Goal: Transaction & Acquisition: Purchase product/service

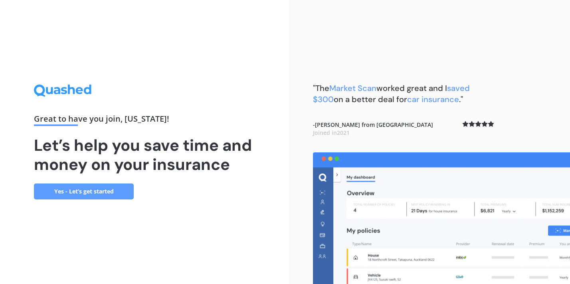
click at [116, 188] on link "Yes - Let’s get started" at bounding box center [84, 192] width 100 height 16
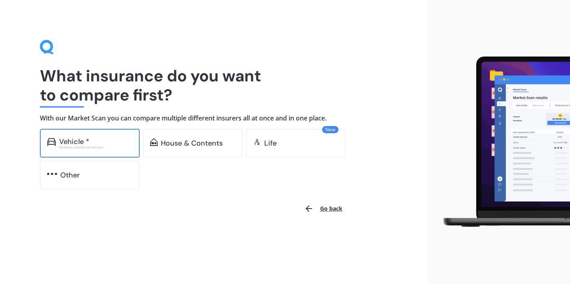
click at [91, 140] on div "Vehicle *" at bounding box center [95, 142] width 73 height 8
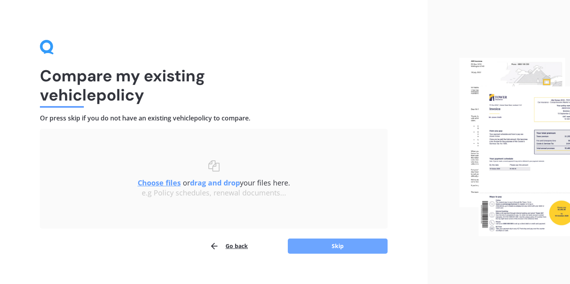
click at [315, 242] on button "Skip" at bounding box center [338, 246] width 100 height 15
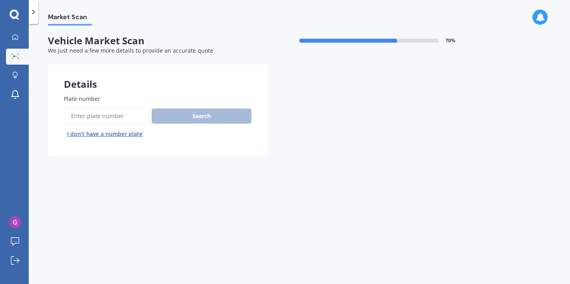
click at [113, 137] on button "I don’t have a number plate" at bounding box center [105, 134] width 82 height 13
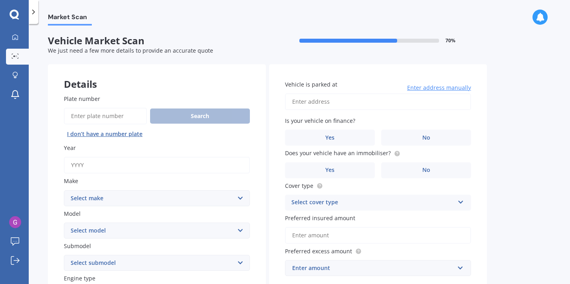
click at [118, 113] on input "Plate number" at bounding box center [105, 116] width 83 height 17
type input "RGG454"
click at [217, 115] on button "Search" at bounding box center [200, 116] width 100 height 15
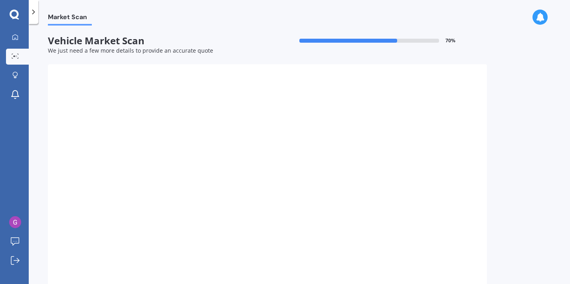
type input "2014"
select select "TOYOTA"
select select "AQUA"
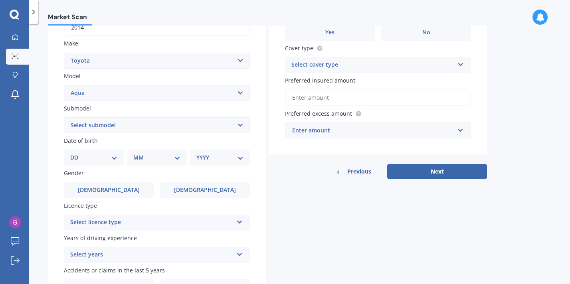
scroll to position [144, 0]
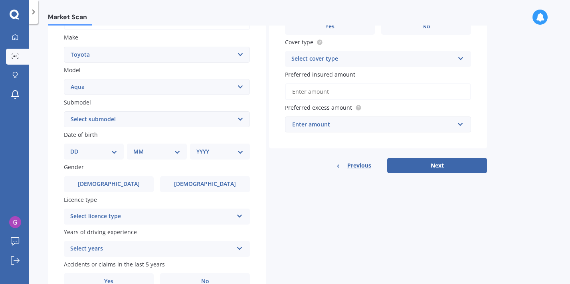
click at [110, 149] on select "DD 01 02 03 04 05 06 07 08 09 10 11 12 13 14 15 16 17 18 19 20 21 22 23 24 25 2…" at bounding box center [93, 151] width 47 height 9
select select "29"
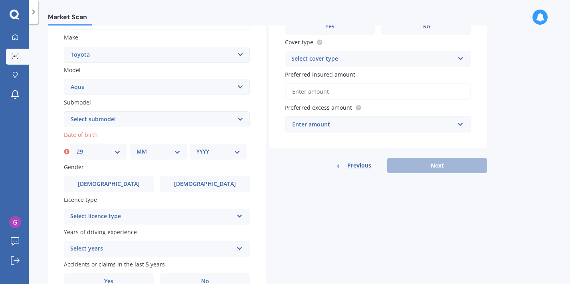
click at [147, 161] on div "Plate number Search I don’t have a number plate Year 2014 Make Select make AC A…" at bounding box center [157, 120] width 218 height 371
click at [155, 149] on select "MM 01 02 03 04 05 06 07 08 09 10 11 12" at bounding box center [159, 151] width 44 height 9
select select "07"
click at [224, 156] on select "YYYY 2025 2024 2023 2022 2021 2020 2019 2018 2017 2016 2015 2014 2013 2012 2011…" at bounding box center [218, 151] width 44 height 9
select select "1999"
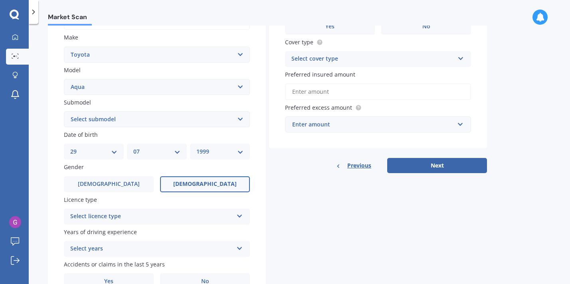
click at [199, 192] on label "Female" at bounding box center [205, 184] width 90 height 16
click at [0, 0] on input "Female" at bounding box center [0, 0] width 0 height 0
click at [165, 219] on div "Select licence type" at bounding box center [151, 217] width 163 height 10
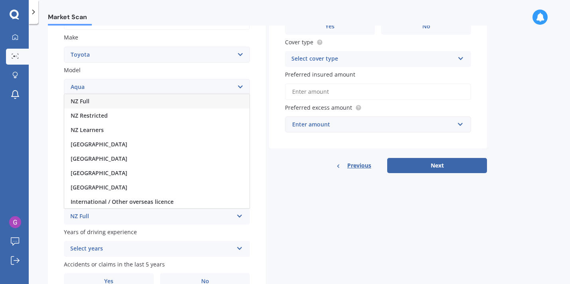
click at [169, 105] on div "NZ Full" at bounding box center [156, 101] width 185 height 14
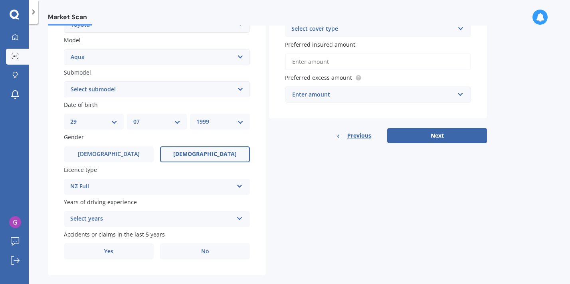
scroll to position [188, 0]
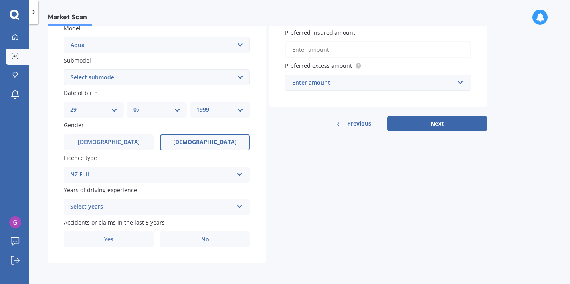
click at [150, 206] on div "Select years" at bounding box center [151, 207] width 163 height 10
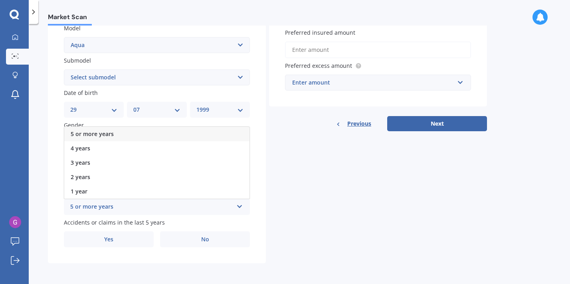
click at [151, 131] on div "5 or more years" at bounding box center [156, 134] width 185 height 14
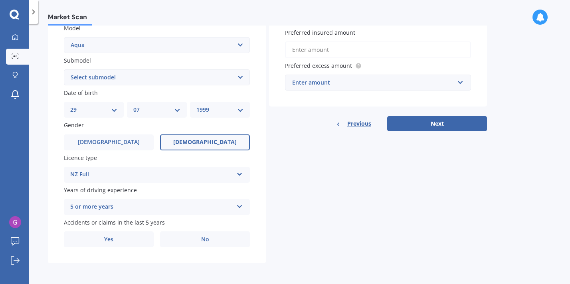
click at [135, 204] on div "5 or more years" at bounding box center [151, 207] width 163 height 10
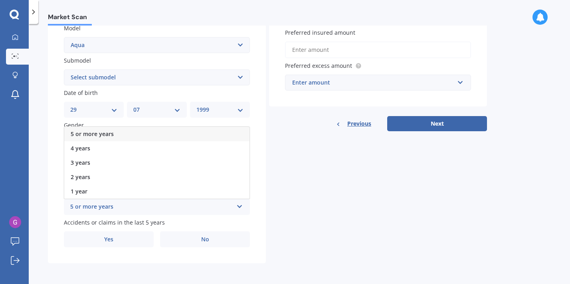
click at [46, 212] on div "Market Scan Vehicle Market Scan 70 % We just need a few more details to provide…" at bounding box center [299, 156] width 541 height 260
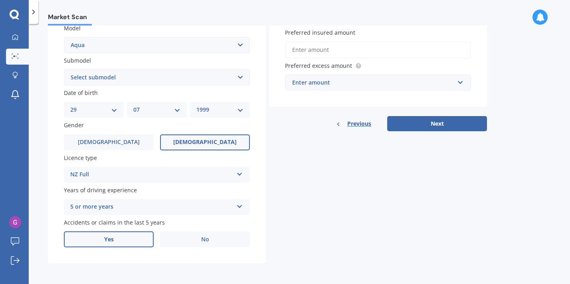
click at [129, 241] on label "Yes" at bounding box center [109, 240] width 90 height 16
click at [0, 0] on input "Yes" at bounding box center [0, 0] width 0 height 0
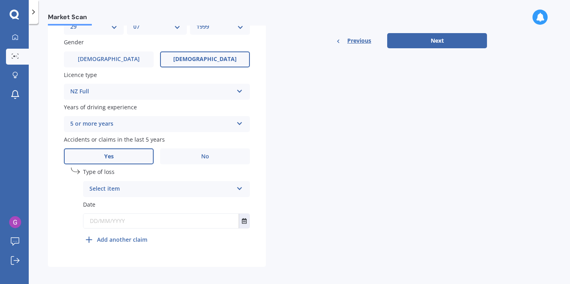
scroll to position [275, 0]
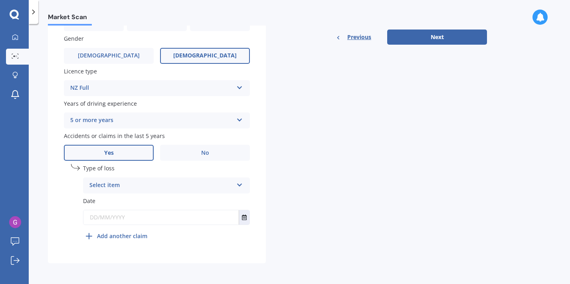
click at [136, 187] on div "Select item" at bounding box center [161, 186] width 144 height 10
click at [128, 202] on span "At fault accident" at bounding box center [112, 201] width 45 height 8
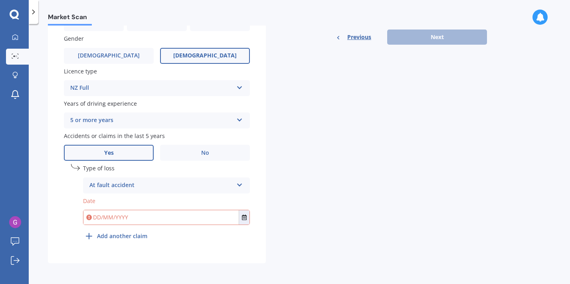
click at [121, 218] on input "text" at bounding box center [160, 217] width 155 height 14
click at [128, 192] on div "At fault accident At fault accident Not at fault accident" at bounding box center [166, 186] width 167 height 16
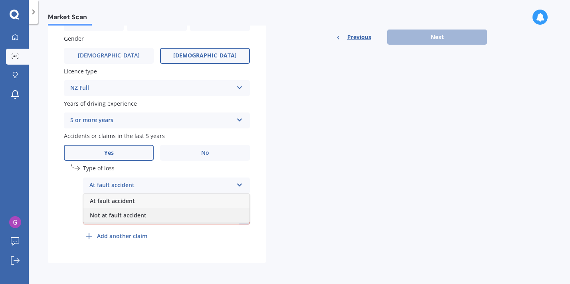
click at [125, 213] on span "Not at fault accident" at bounding box center [118, 216] width 57 height 8
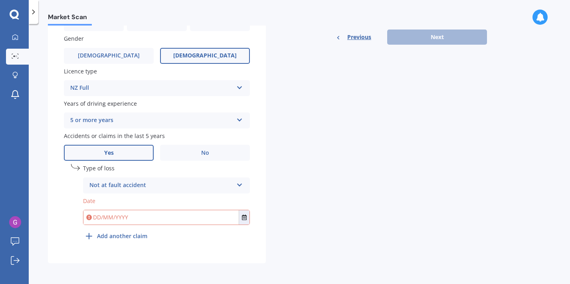
click at [99, 220] on input "text" at bounding box center [160, 217] width 155 height 14
type input "31/08/2024"
click at [231, 235] on div "undefined 1 Type of loss Not at fault accident At fault accident Not at fault a…" at bounding box center [166, 204] width 167 height 80
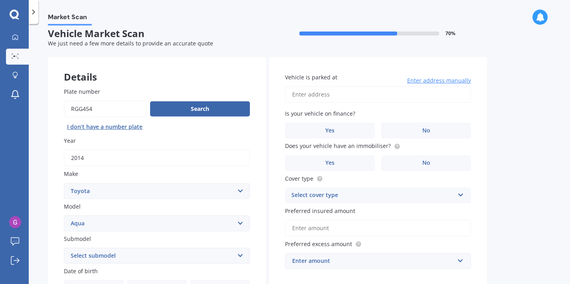
scroll to position [7, 0]
click at [405, 91] on input "Vehicle is parked at" at bounding box center [378, 95] width 186 height 17
type input "177 Grant Road, Otatara 9879"
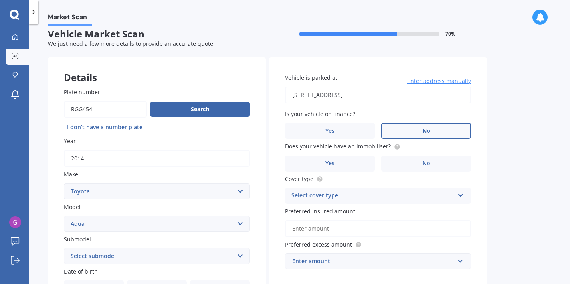
click at [398, 135] on label "No" at bounding box center [426, 131] width 90 height 16
click at [0, 0] on input "No" at bounding box center [0, 0] width 0 height 0
click at [396, 161] on label "No" at bounding box center [426, 164] width 90 height 16
click at [0, 0] on input "No" at bounding box center [0, 0] width 0 height 0
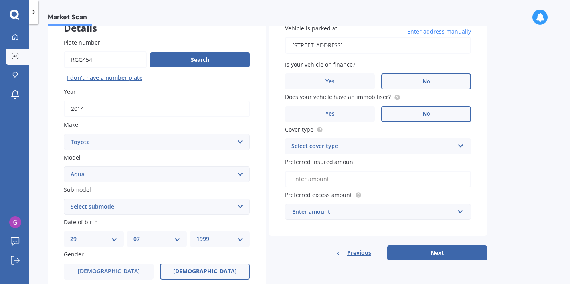
scroll to position [83, 0]
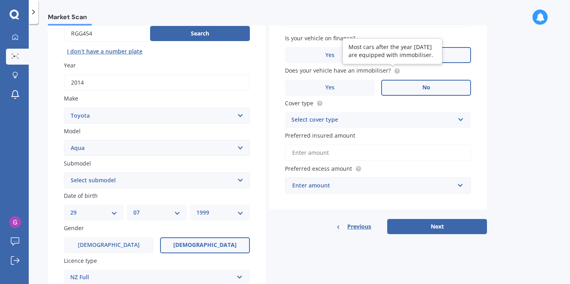
click at [395, 72] on circle at bounding box center [396, 70] width 5 height 5
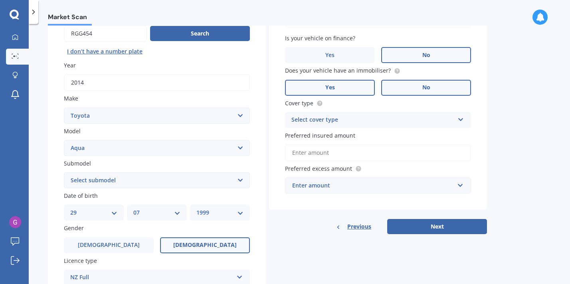
click at [329, 90] on span "Yes" at bounding box center [330, 87] width 10 height 7
click at [0, 0] on input "Yes" at bounding box center [0, 0] width 0 height 0
click at [347, 123] on div "Select cover type" at bounding box center [372, 120] width 163 height 10
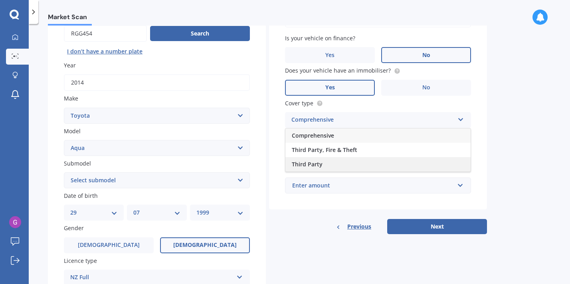
click at [334, 164] on div "Third Party" at bounding box center [377, 164] width 185 height 14
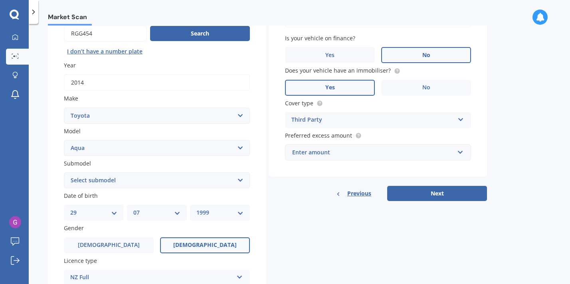
click at [332, 155] on div "Enter amount" at bounding box center [373, 152] width 162 height 9
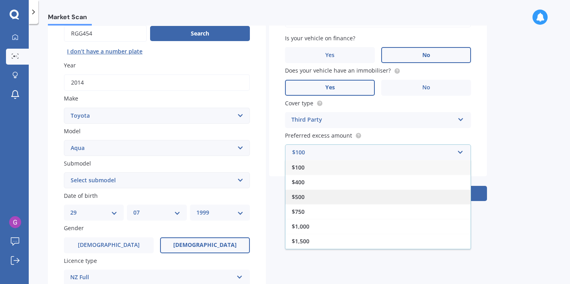
click at [319, 192] on div "$500" at bounding box center [377, 197] width 185 height 15
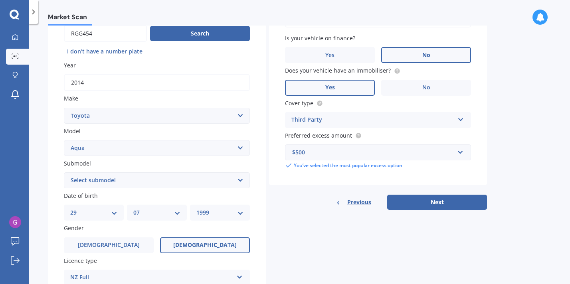
click at [413, 204] on button "Next" at bounding box center [437, 202] width 100 height 15
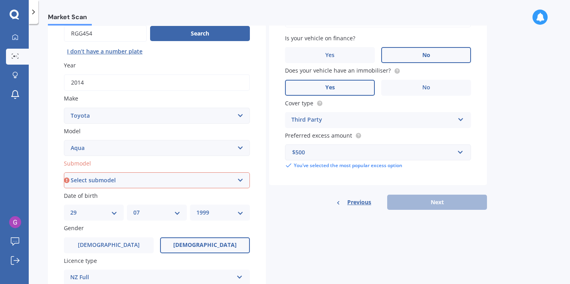
click at [214, 182] on select "Select submodel Hatchback Hybrid" at bounding box center [157, 180] width 186 height 16
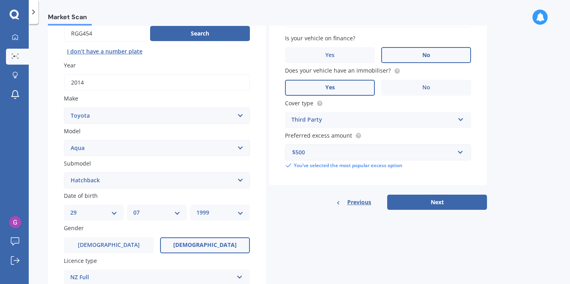
click at [198, 175] on select "Select submodel Hatchback Hybrid" at bounding box center [157, 180] width 186 height 16
select select "HYBRID"
click at [409, 203] on button "Next" at bounding box center [437, 202] width 100 height 15
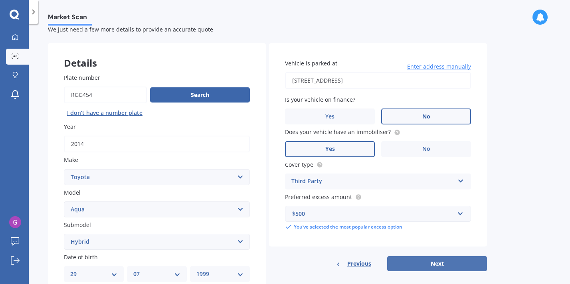
select select "29"
select select "07"
select select "1999"
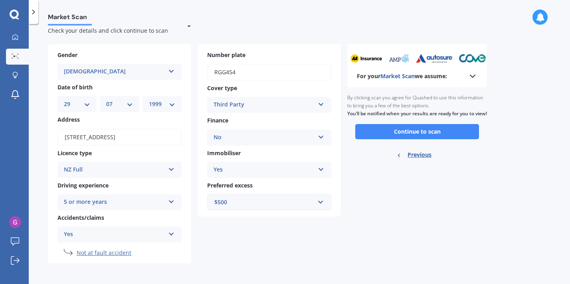
scroll to position [0, 0]
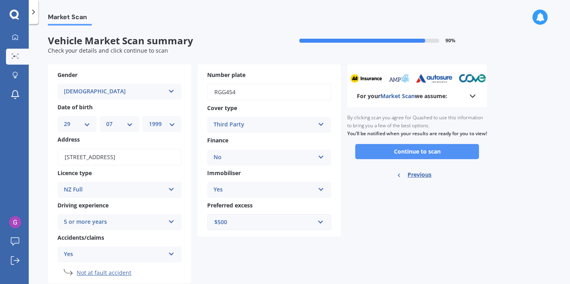
click at [400, 159] on button "Continue to scan" at bounding box center [417, 151] width 124 height 15
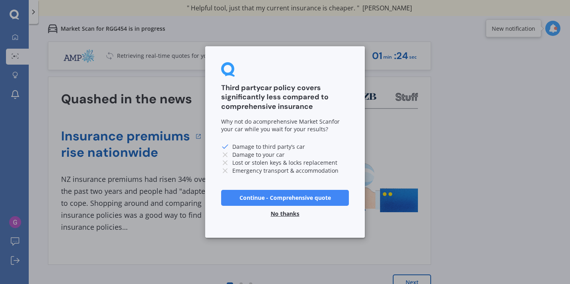
click at [291, 212] on button "No thanks" at bounding box center [285, 214] width 38 height 16
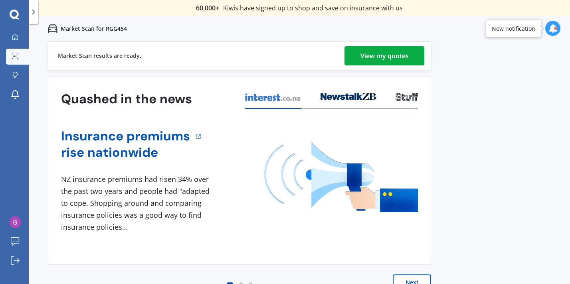
click at [375, 62] on div "View my quotes" at bounding box center [385, 55] width 48 height 19
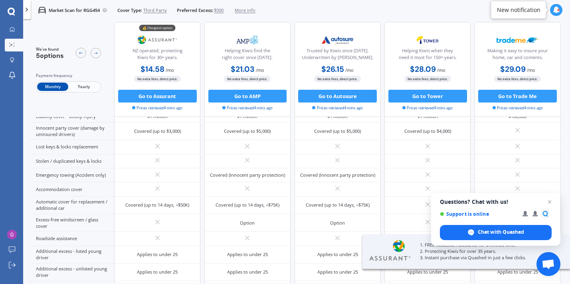
scroll to position [163, 0]
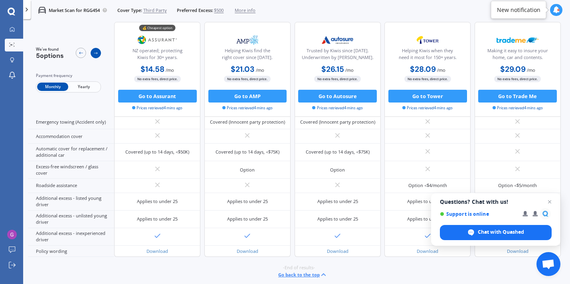
click at [95, 55] on icon at bounding box center [95, 53] width 5 height 5
click at [82, 53] on icon at bounding box center [81, 53] width 4 height 2
click at [156, 10] on span "Third Party" at bounding box center [155, 10] width 24 height 6
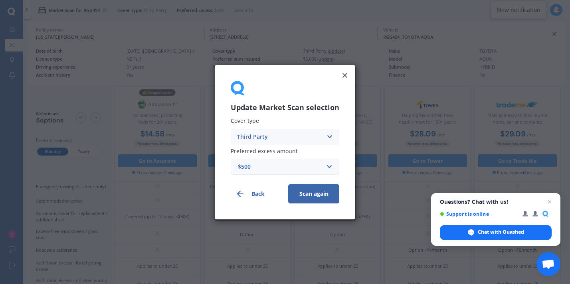
click at [288, 141] on div "Third Party" at bounding box center [279, 136] width 85 height 9
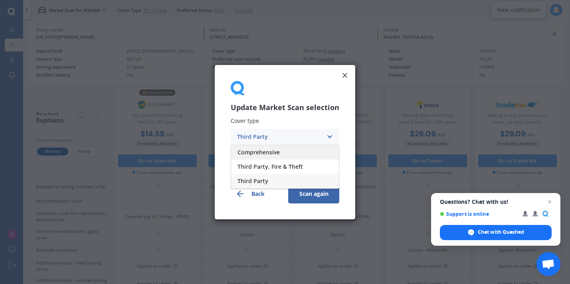
click at [281, 154] on div "Comprehensive" at bounding box center [285, 152] width 108 height 14
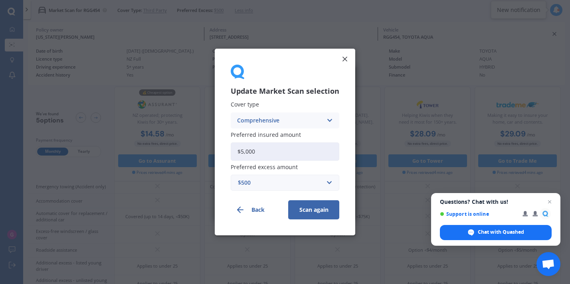
click at [287, 153] on input "$5,000" at bounding box center [285, 152] width 109 height 18
click at [345, 55] on icon at bounding box center [345, 59] width 8 height 8
